Goal: Task Accomplishment & Management: Use online tool/utility

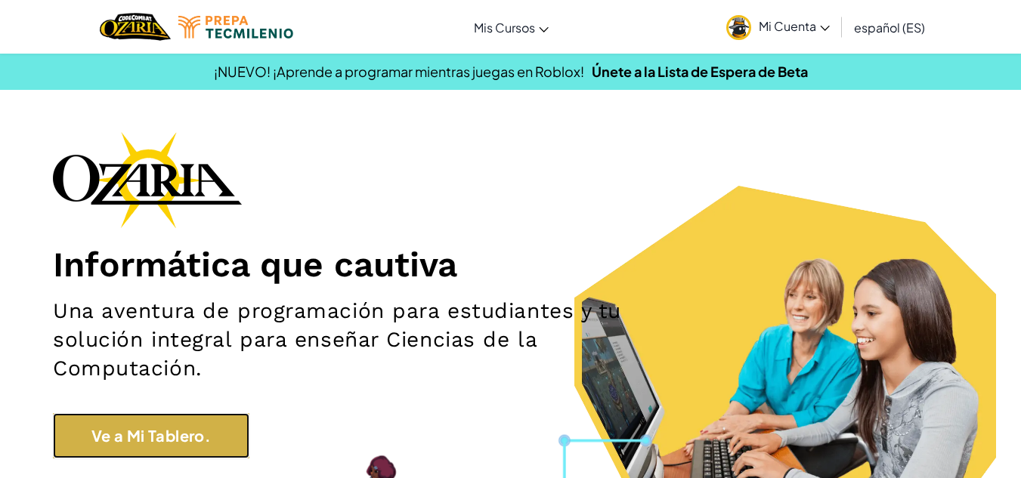
click at [148, 448] on link "Ve a Mi Tablero." at bounding box center [151, 435] width 196 height 45
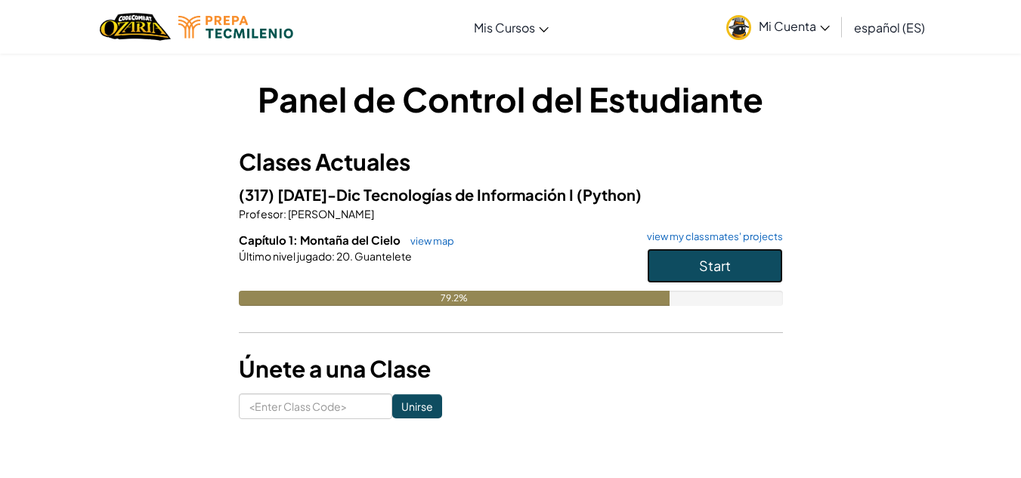
click at [709, 256] on button "Start" at bounding box center [715, 266] width 136 height 35
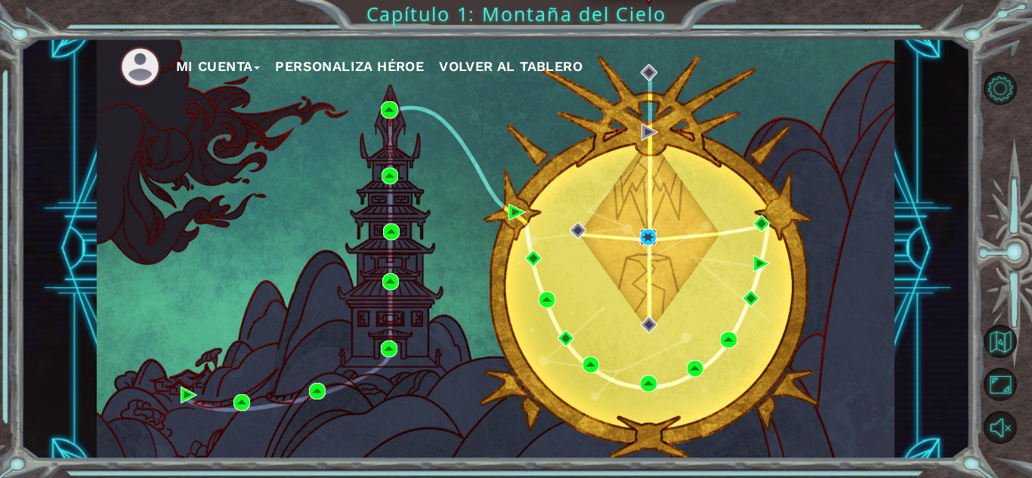
click at [648, 241] on img at bounding box center [648, 237] width 17 height 17
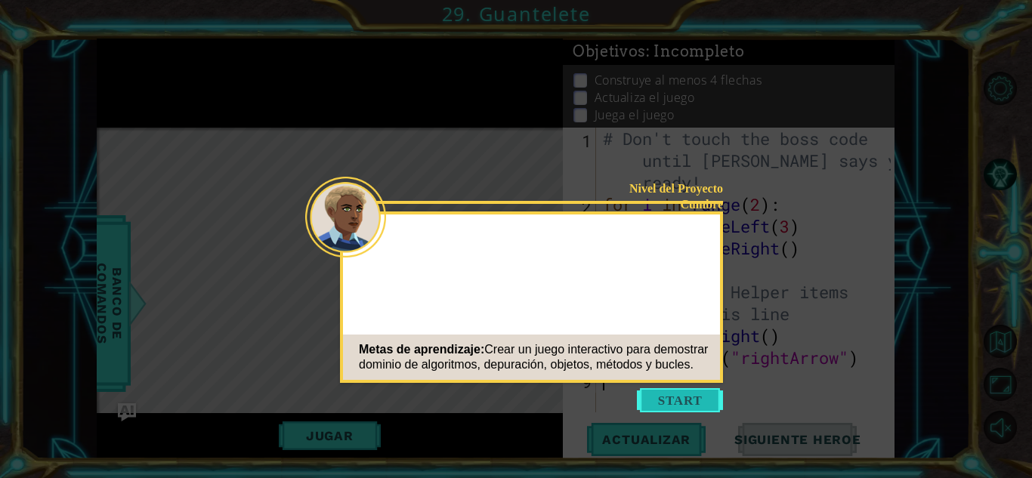
click at [681, 397] on button "Start" at bounding box center [680, 400] width 86 height 24
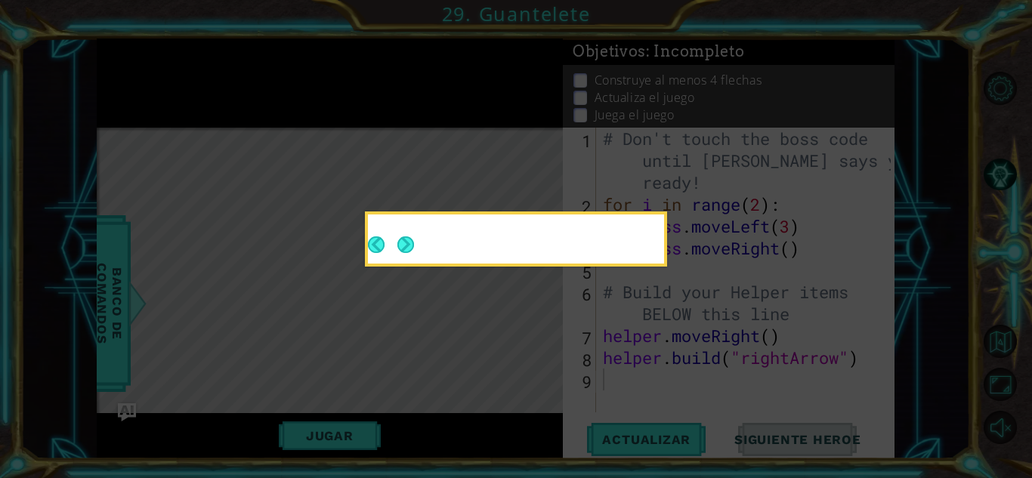
click at [612, 335] on icon at bounding box center [516, 239] width 1032 height 478
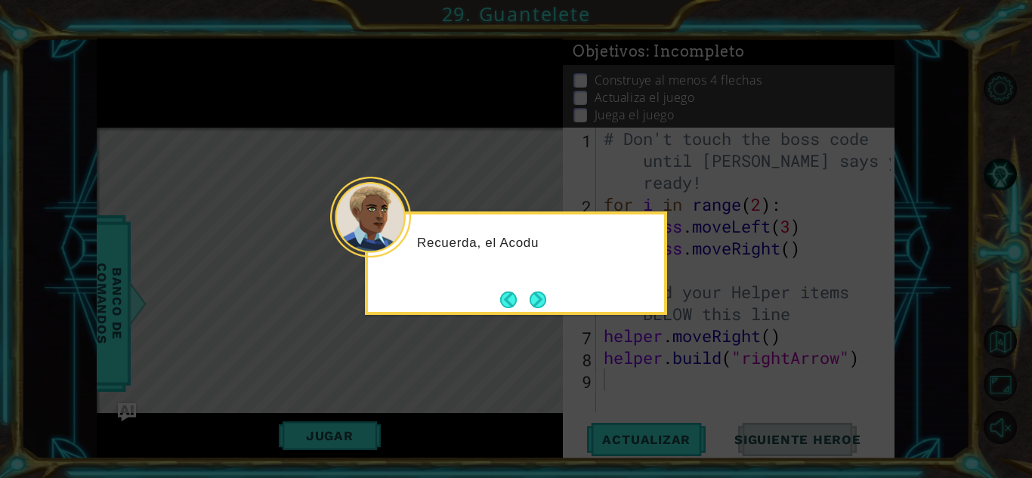
click at [425, 241] on p "Recuerda, el Acodu" at bounding box center [535, 243] width 237 height 17
click at [565, 309] on div "Recuerda, el Acodus funciona un poco d" at bounding box center [516, 264] width 302 height 104
click at [542, 309] on button "Next" at bounding box center [538, 300] width 28 height 28
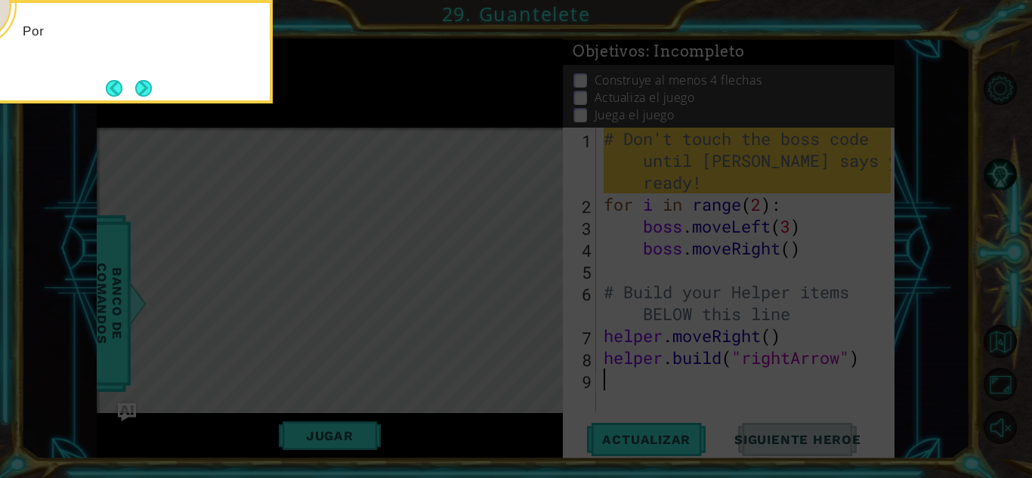
click at [542, 309] on icon at bounding box center [516, 239] width 1032 height 478
click at [144, 91] on button "Next" at bounding box center [143, 87] width 17 height 17
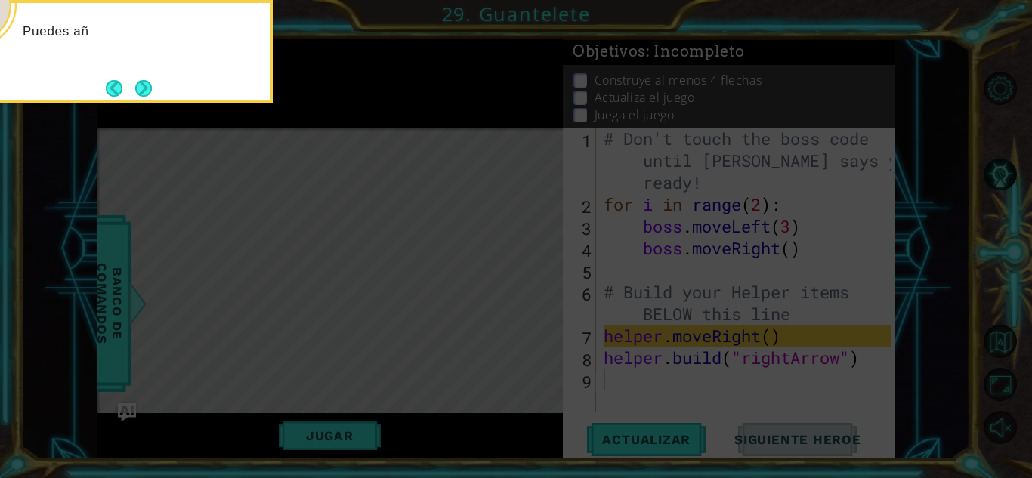
click at [144, 91] on button "Next" at bounding box center [144, 88] width 26 height 26
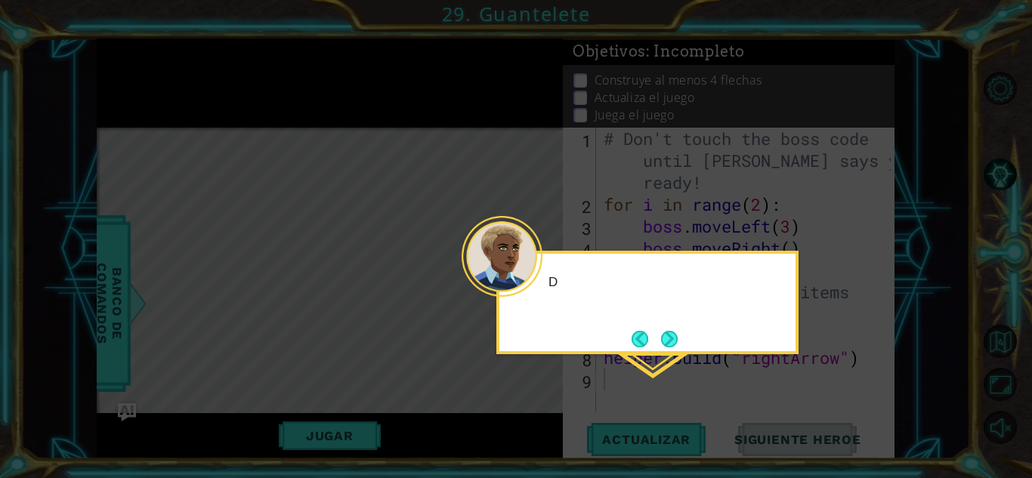
click at [144, 91] on icon at bounding box center [516, 239] width 1032 height 478
click at [366, 274] on icon at bounding box center [516, 239] width 1032 height 478
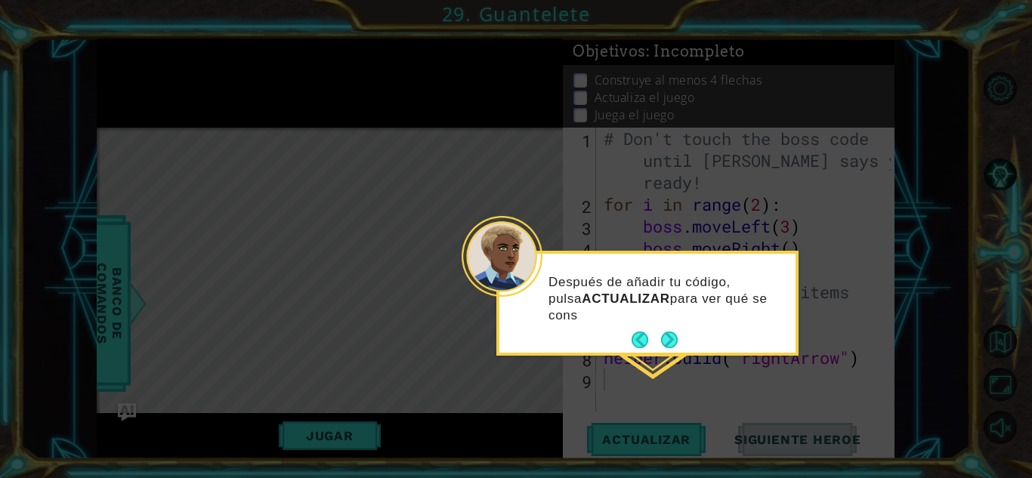
click at [679, 333] on div "Después de añadir tu código, pulsa ACTUALIZAR para ver qué se cons" at bounding box center [648, 306] width 296 height 93
click at [667, 341] on button "Next" at bounding box center [669, 341] width 22 height 22
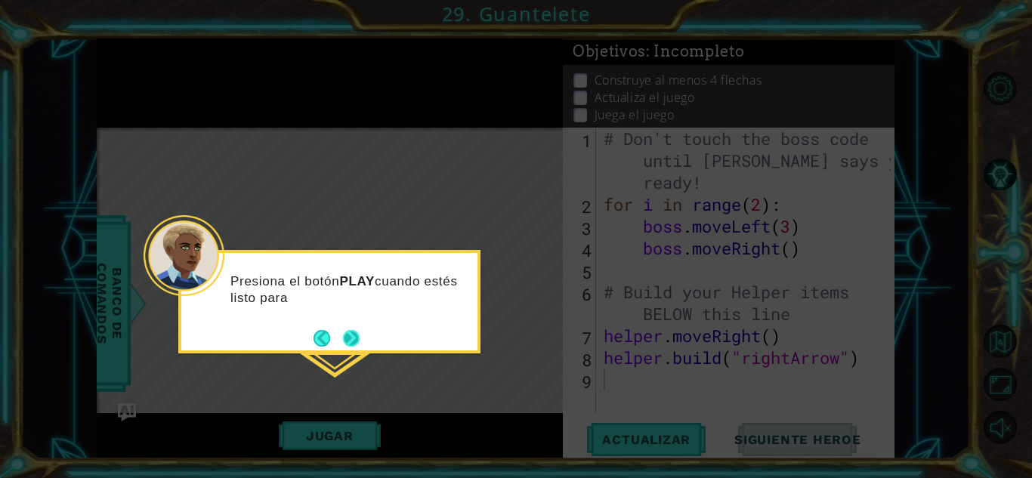
click at [352, 346] on button "Next" at bounding box center [350, 338] width 17 height 17
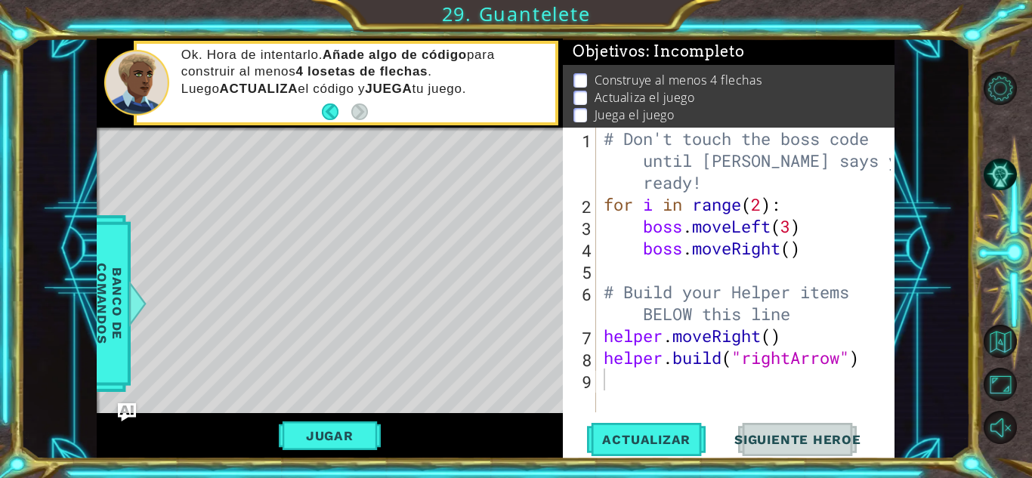
click at [364, 171] on div "Level Map" at bounding box center [446, 350] width 698 height 445
click at [302, 174] on div "Level Map" at bounding box center [446, 350] width 698 height 445
click at [305, 175] on div "Level Map" at bounding box center [446, 350] width 698 height 445
click at [275, 175] on div "Level Map" at bounding box center [446, 350] width 698 height 445
click at [327, 173] on div "Level Map" at bounding box center [446, 350] width 698 height 445
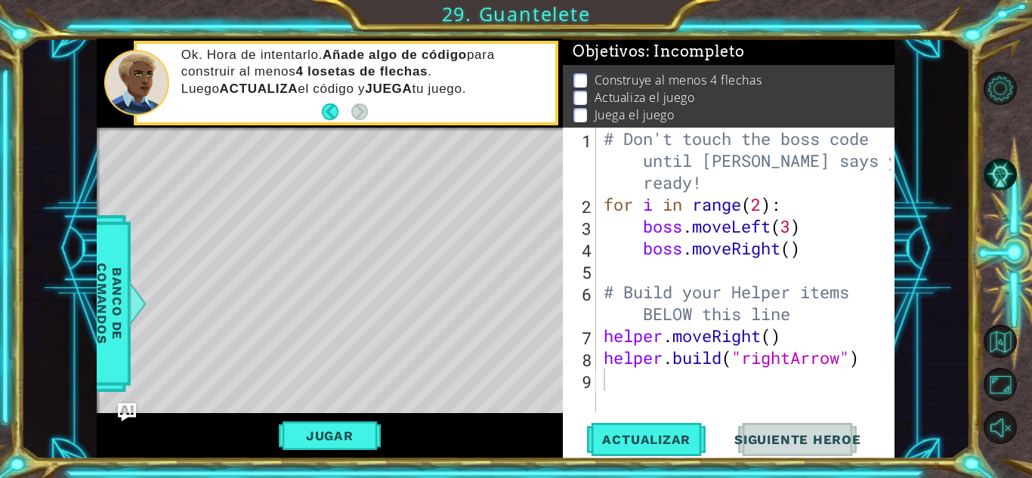
click at [232, 148] on div "Level Map" at bounding box center [446, 350] width 698 height 445
click at [271, 185] on div "Level Map" at bounding box center [446, 350] width 698 height 445
click at [271, 170] on div "Level Map" at bounding box center [446, 350] width 698 height 445
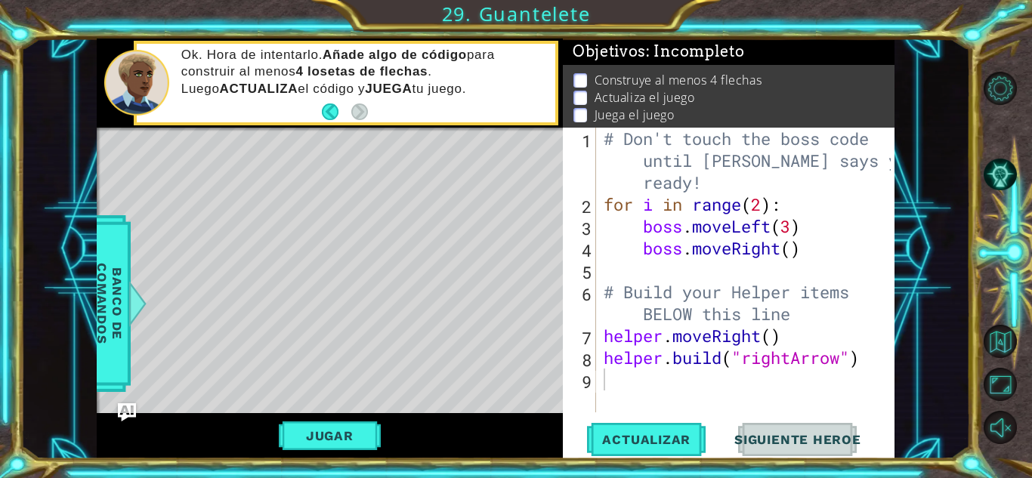
click at [253, 184] on div "Level Map" at bounding box center [446, 350] width 698 height 445
click at [283, 166] on div "Level Map" at bounding box center [446, 350] width 698 height 445
click at [679, 161] on div "# Don't touch the boss code until [PERSON_NAME] says you're ready! for i in ran…" at bounding box center [750, 314] width 298 height 373
click at [697, 173] on div "# Don't touch the boss code until [PERSON_NAME] says you're ready! for i in ran…" at bounding box center [750, 314] width 298 height 373
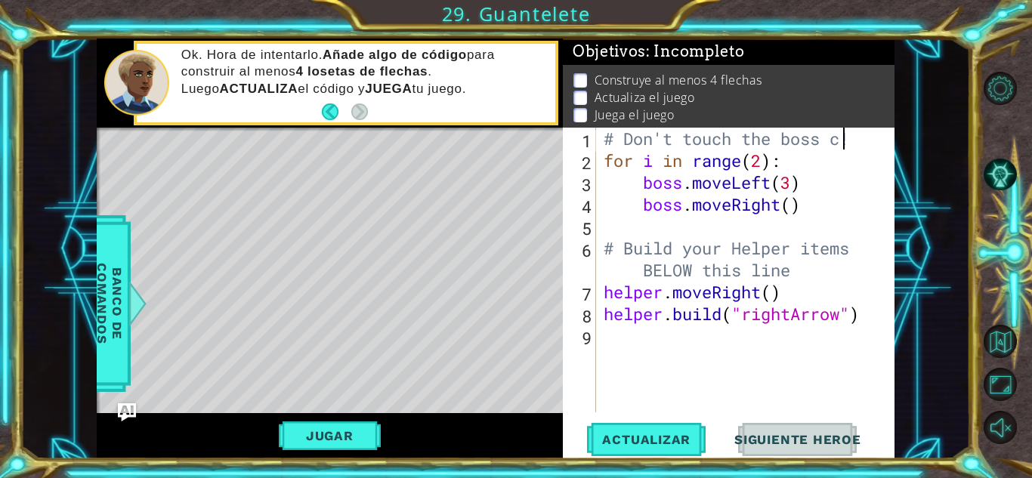
type textarea "# Don't touch the boss c|!"
